Goal: Information Seeking & Learning: Compare options

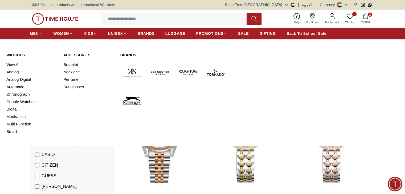
click at [22, 55] on link "Watches" at bounding box center [31, 54] width 51 height 5
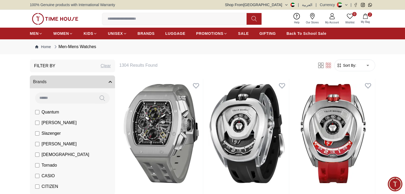
click at [147, 33] on span "BRANDS" at bounding box center [146, 33] width 17 height 5
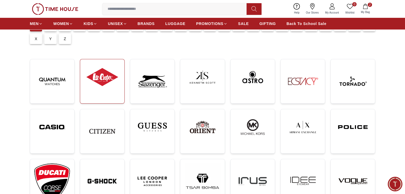
scroll to position [42, 0]
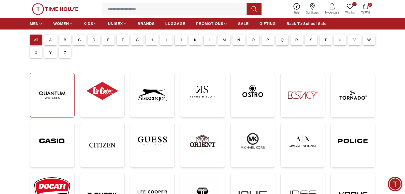
click at [62, 88] on img at bounding box center [52, 96] width 36 height 36
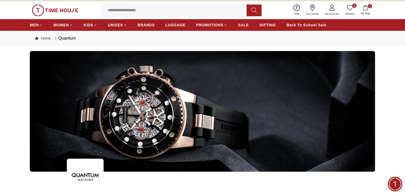
scroll to position [13, 0]
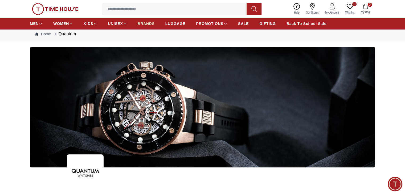
click at [138, 23] on span "BRANDS" at bounding box center [146, 23] width 17 height 5
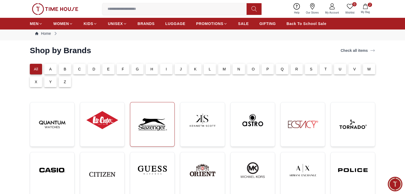
click at [143, 131] on img at bounding box center [153, 125] width 36 height 36
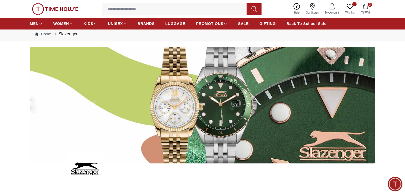
click at [16, 59] on div at bounding box center [202, 105] width 405 height 117
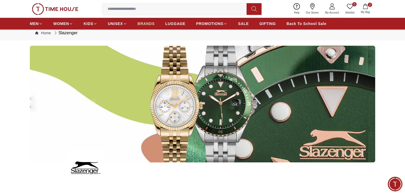
click at [146, 21] on span "BRANDS" at bounding box center [146, 23] width 17 height 5
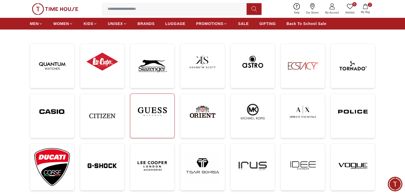
scroll to position [72, 0]
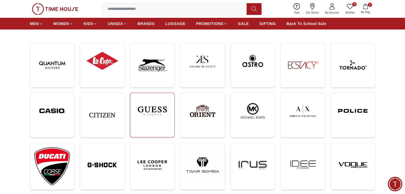
click at [148, 110] on img at bounding box center [153, 111] width 36 height 27
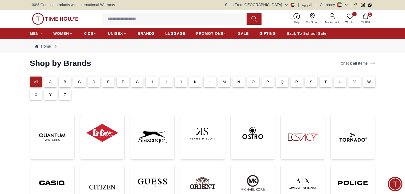
scroll to position [72, 0]
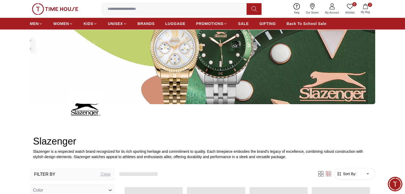
scroll to position [14, 0]
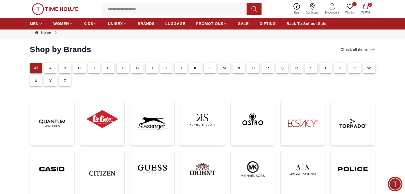
scroll to position [72, 0]
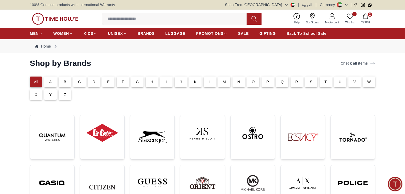
scroll to position [72, 0]
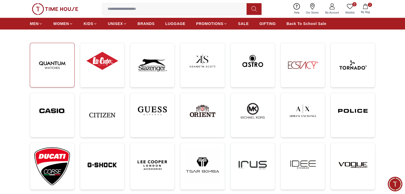
click at [69, 78] on img at bounding box center [52, 65] width 36 height 36
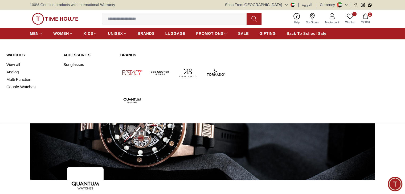
click at [132, 74] on img at bounding box center [132, 73] width 24 height 24
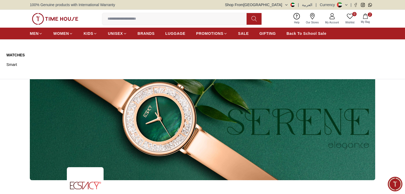
click at [136, 34] on ul "MEN WOMEN KIDS UNISEX BRANDS LUGGAGE PROMOTIONS SALE GIFTING Back To School Sale" at bounding box center [178, 34] width 297 height 10
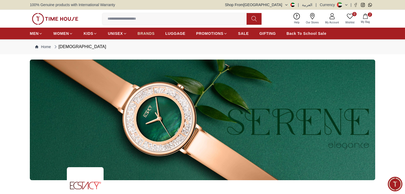
click at [141, 34] on span "BRANDS" at bounding box center [146, 33] width 17 height 5
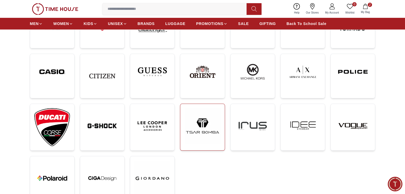
scroll to position [116, 0]
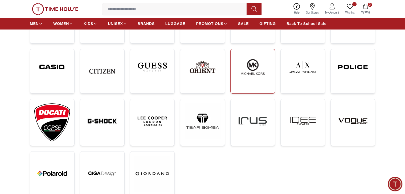
click at [246, 79] on img at bounding box center [253, 67] width 36 height 27
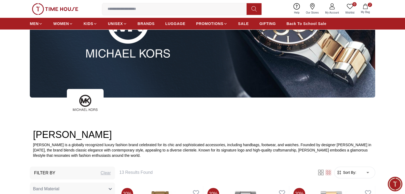
scroll to position [97, 0]
click at [138, 24] on span "BRANDS" at bounding box center [146, 23] width 17 height 5
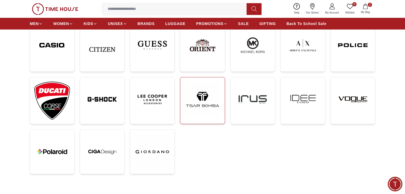
scroll to position [139, 0]
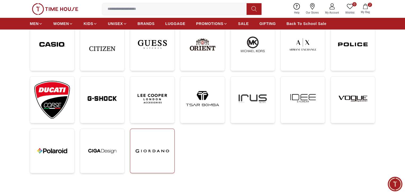
click at [153, 147] on img at bounding box center [153, 151] width 36 height 36
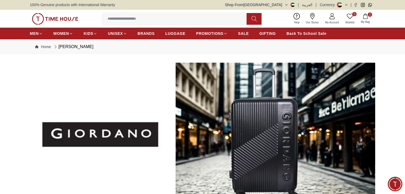
click at [91, 15] on div "0 Wishlist 2 My Bag Help Our Stores My Account 0 Wishlist 2 My Bag" at bounding box center [203, 19] width 346 height 18
click at [141, 33] on span "BRANDS" at bounding box center [146, 33] width 17 height 5
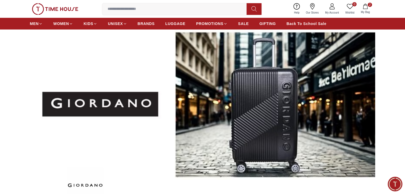
scroll to position [31, 0]
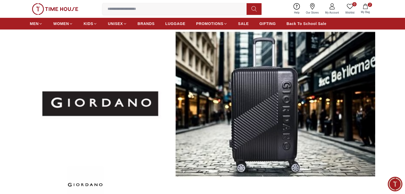
click at [49, 7] on img at bounding box center [55, 9] width 46 height 12
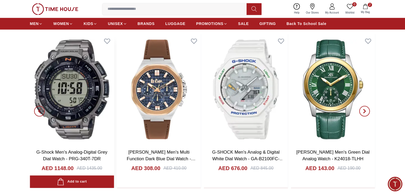
scroll to position [570, 0]
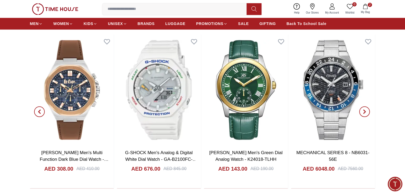
click at [41, 109] on span "button" at bounding box center [39, 112] width 11 height 11
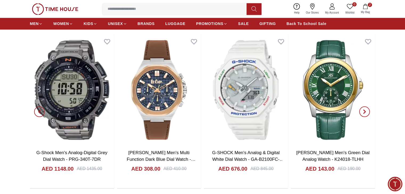
click at [41, 109] on span "button" at bounding box center [39, 112] width 11 height 11
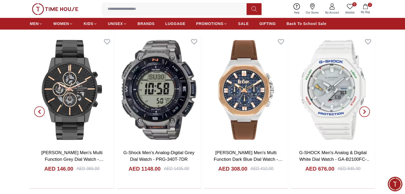
click at [41, 109] on span "button" at bounding box center [39, 112] width 11 height 11
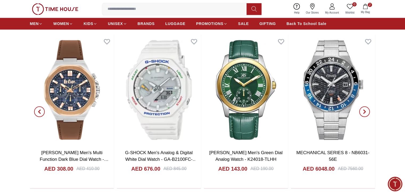
click at [40, 111] on icon "button" at bounding box center [39, 112] width 4 height 4
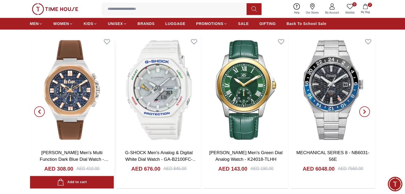
click at [82, 100] on img at bounding box center [72, 90] width 84 height 111
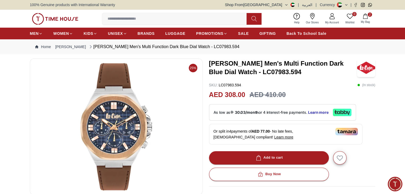
click at [42, 15] on img at bounding box center [55, 19] width 46 height 12
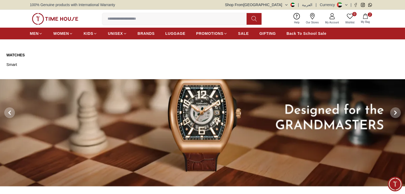
click at [134, 31] on ul "MEN WOMEN KIDS UNISEX BRANDS LUGGAGE PROMOTIONS SALE GIFTING Back To School Sale" at bounding box center [178, 34] width 297 height 10
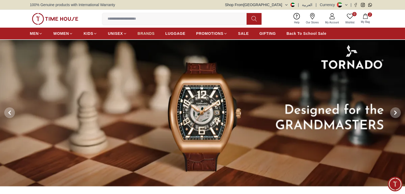
click at [138, 31] on span "BRANDS" at bounding box center [146, 33] width 17 height 5
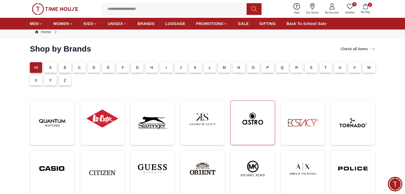
scroll to position [15, 0]
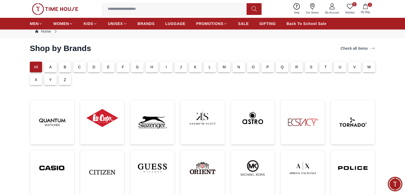
click at [135, 70] on div "G" at bounding box center [137, 67] width 12 height 11
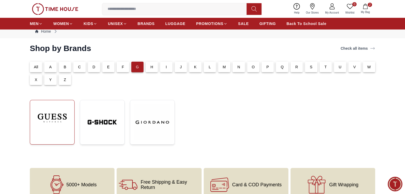
click at [67, 107] on img at bounding box center [52, 118] width 36 height 27
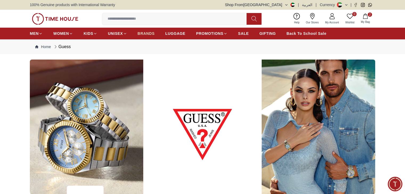
click at [148, 33] on span "BRANDS" at bounding box center [146, 33] width 17 height 5
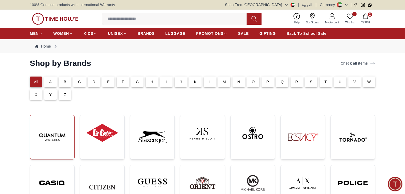
click at [64, 141] on img at bounding box center [52, 138] width 36 height 36
